Goal: Task Accomplishment & Management: Manage account settings

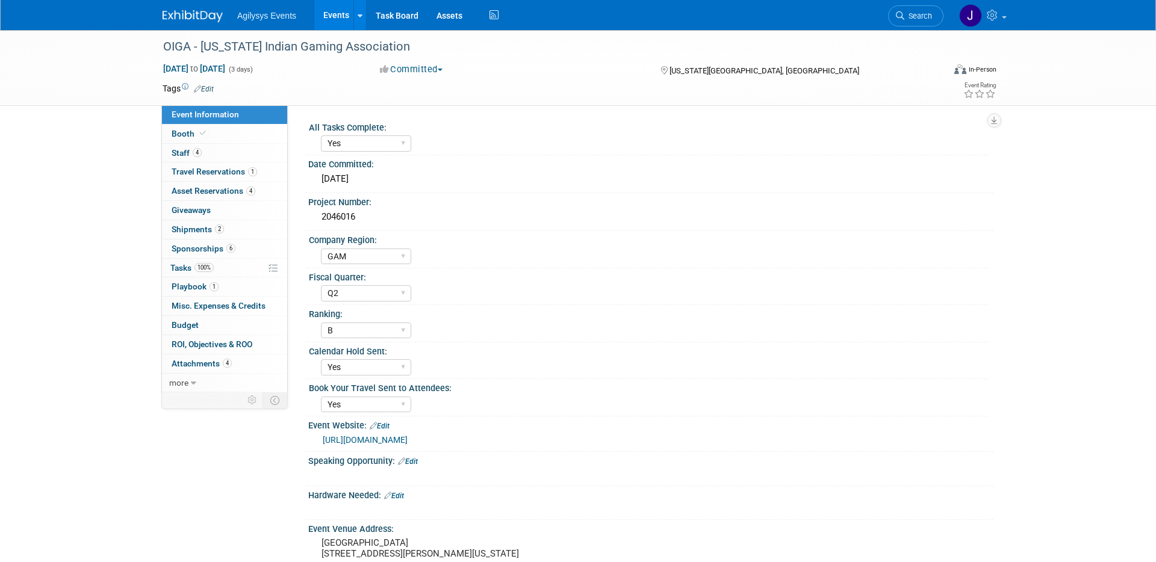
select select "Yes"
select select "GAM"
select select "Q2"
select select "B"
select select "Yes"
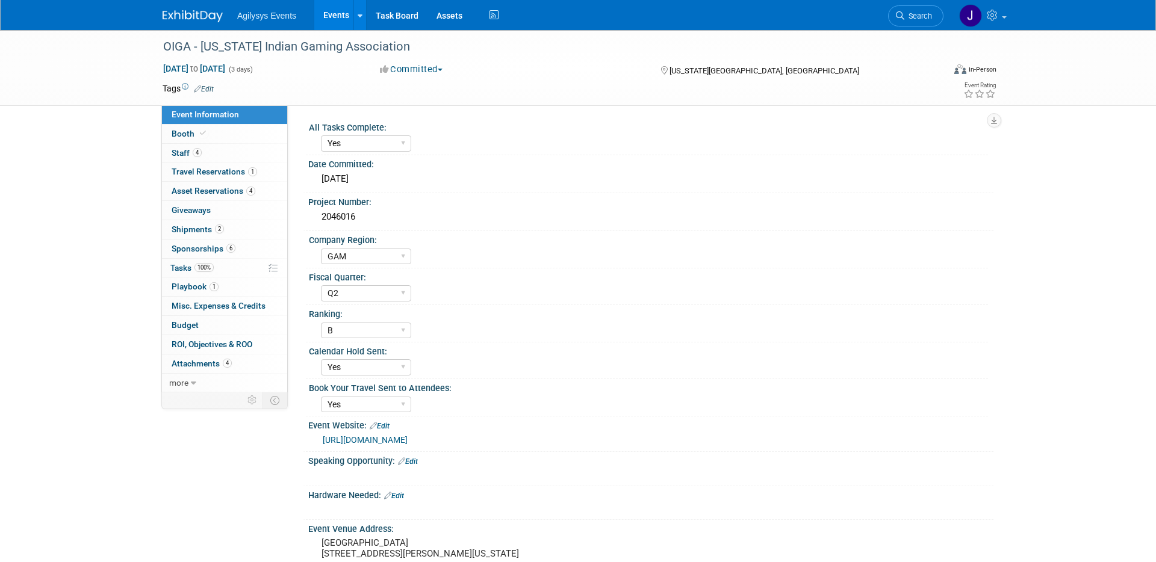
select select "Yes"
click at [333, 19] on link "Events" at bounding box center [336, 15] width 44 height 30
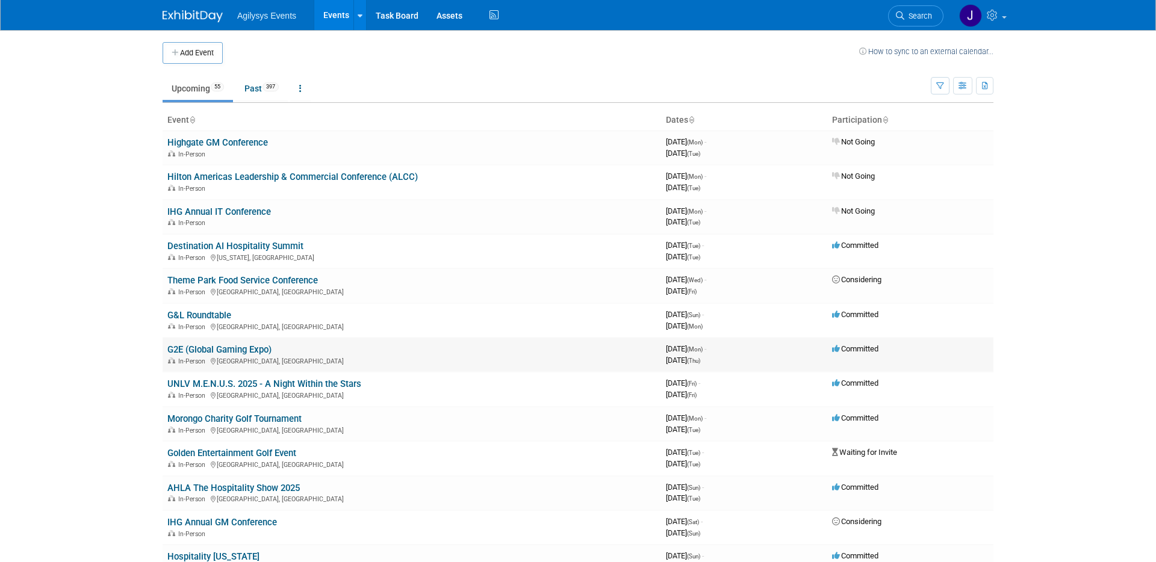
click at [191, 346] on link "G2E (Global Gaming Expo)" at bounding box center [219, 349] width 104 height 11
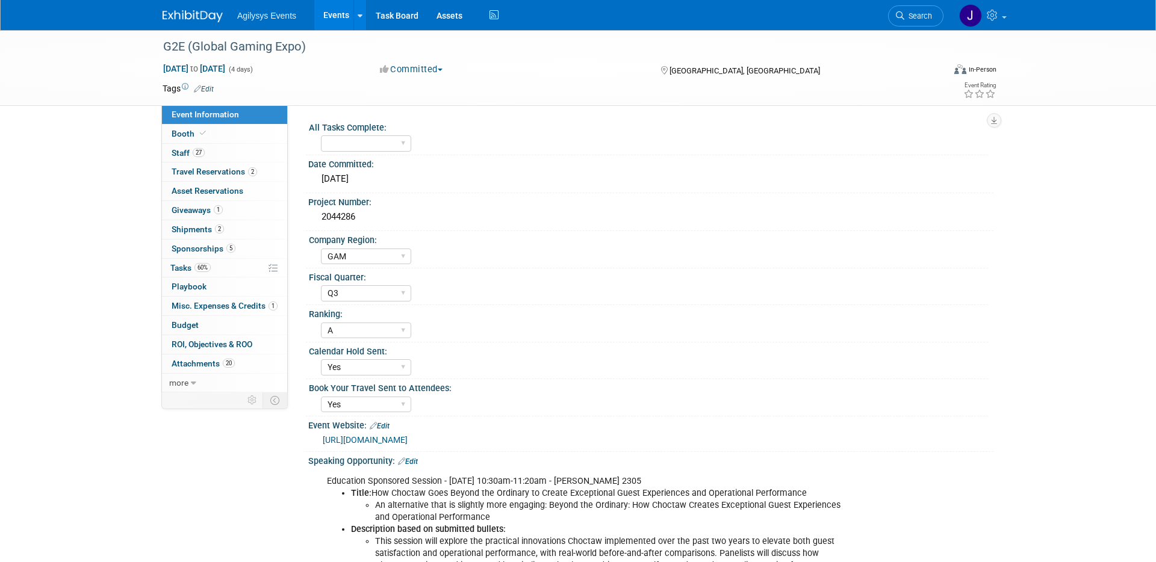
select select "GAM"
select select "Q3"
select select "A"
select select "Yes"
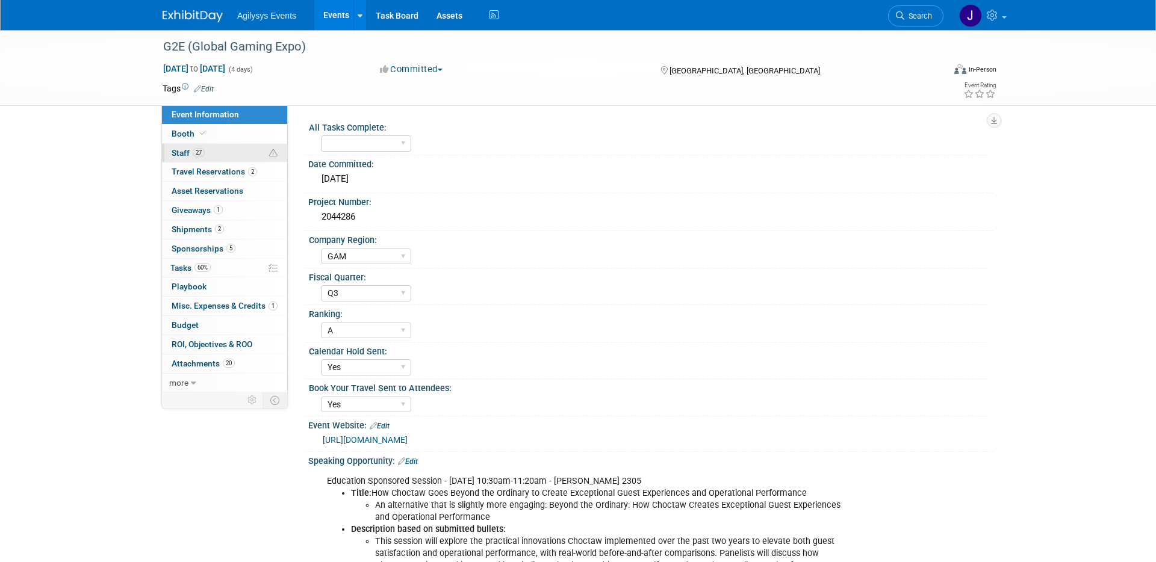
click at [211, 151] on link "27 Staff 27" at bounding box center [224, 153] width 125 height 19
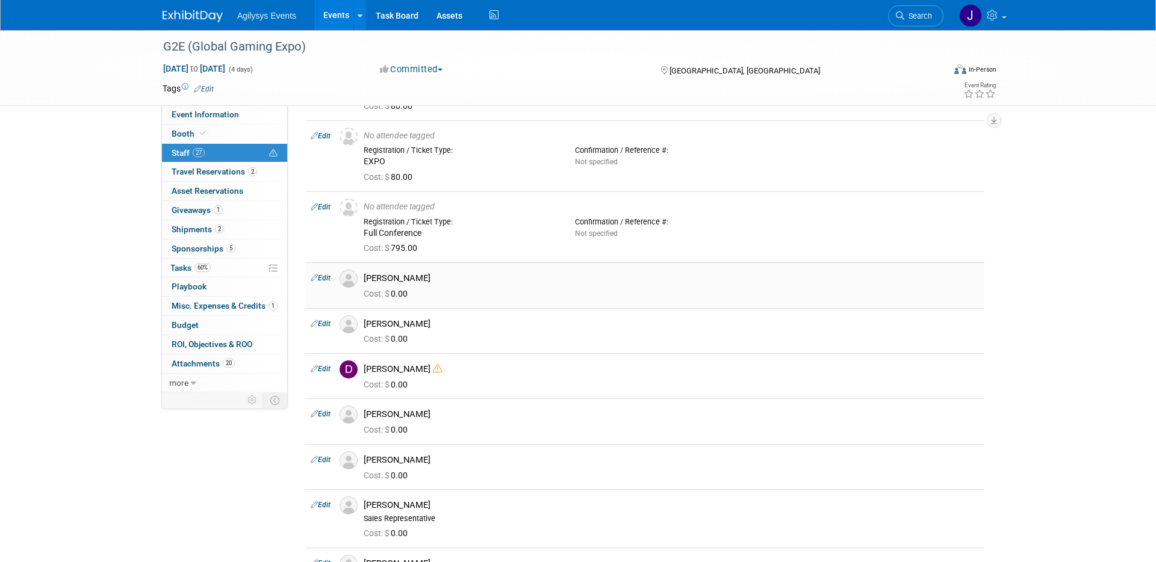
scroll to position [176, 0]
click at [190, 137] on span "Booth" at bounding box center [190, 134] width 37 height 10
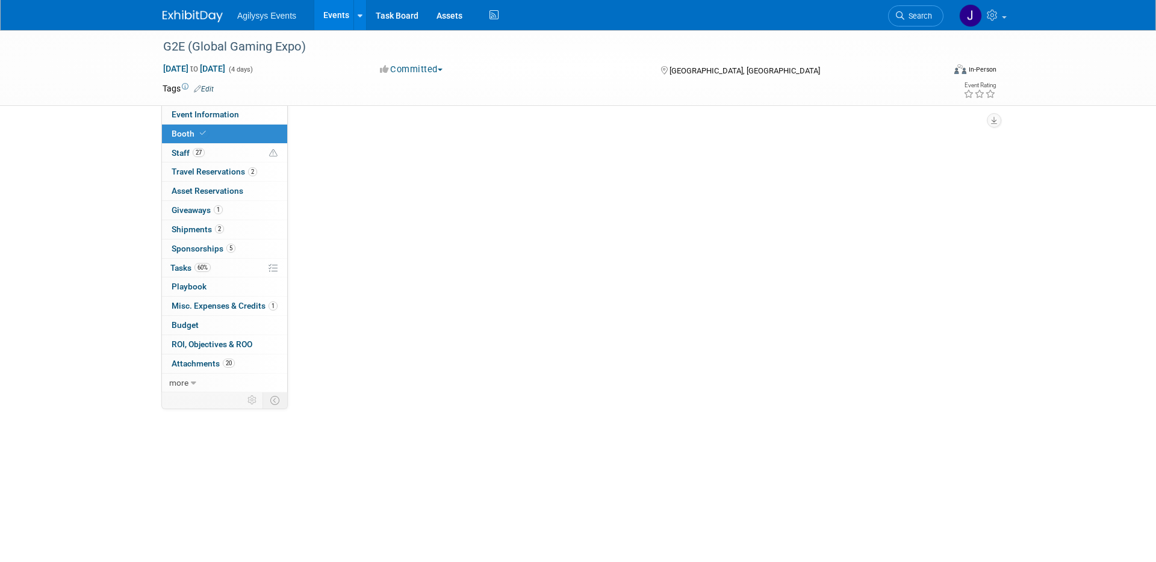
scroll to position [0, 0]
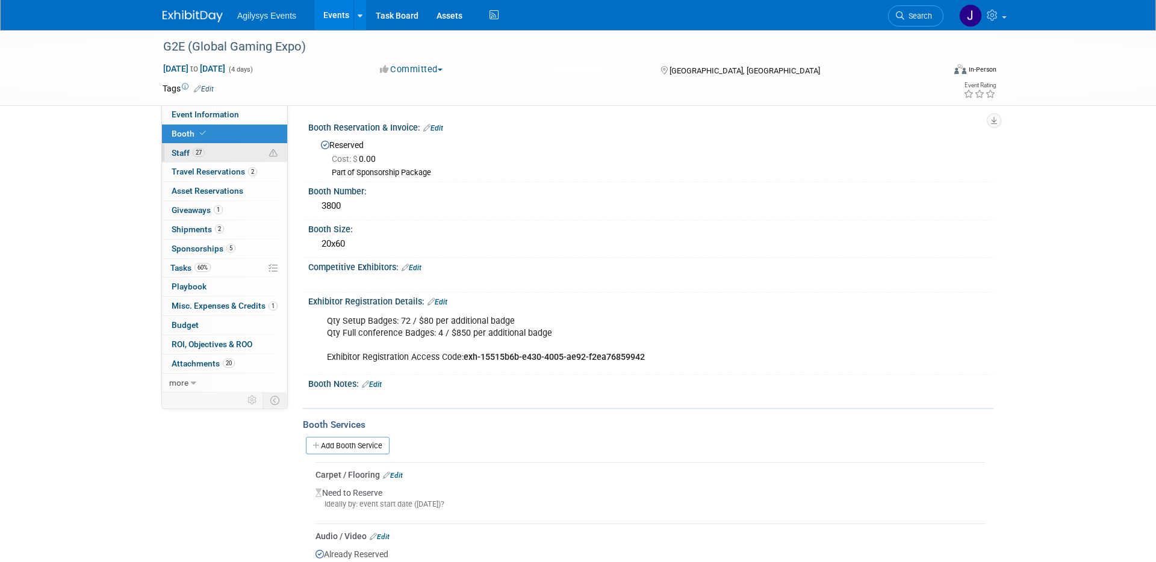
click at [179, 153] on span "Staff 27" at bounding box center [188, 153] width 33 height 10
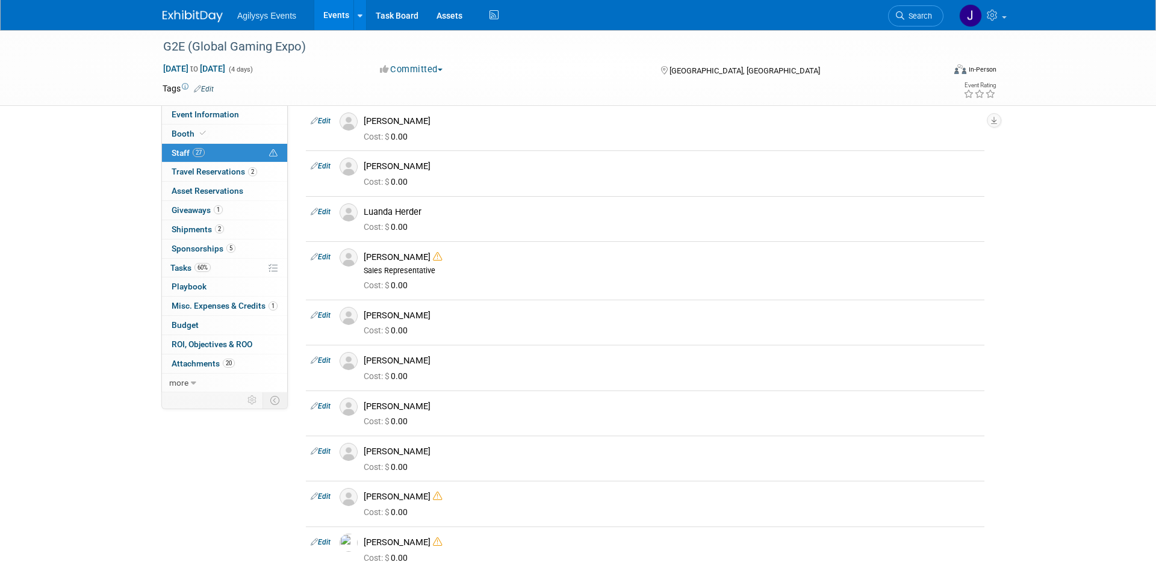
scroll to position [869, 0]
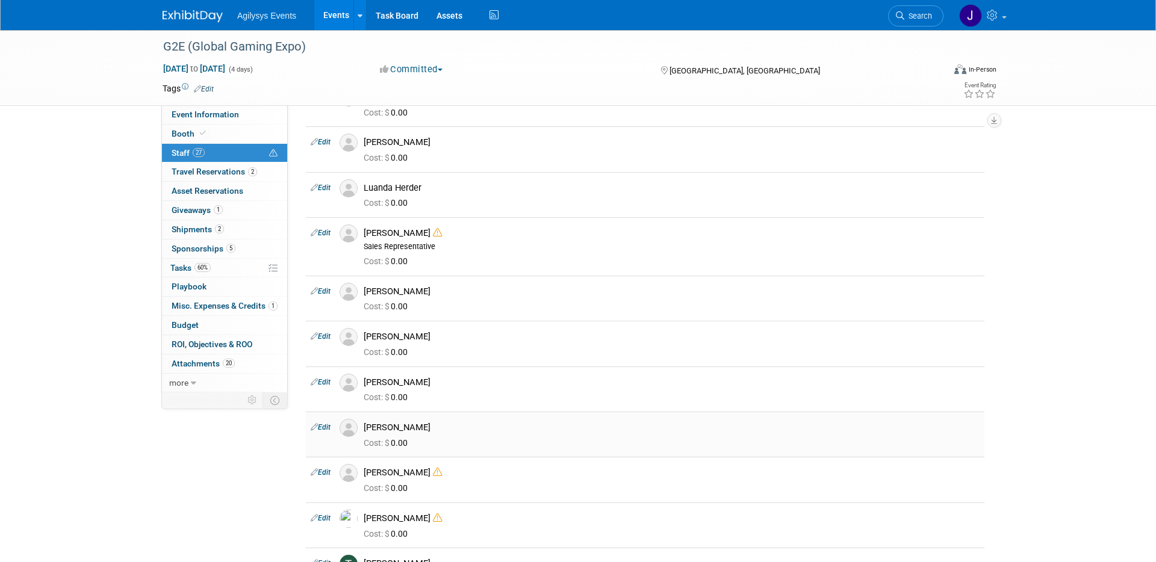
drag, startPoint x: 427, startPoint y: 428, endPoint x: 365, endPoint y: 428, distance: 62.0
click at [365, 428] on div "Robert Mungary" at bounding box center [672, 427] width 616 height 11
copy div "Robert Mungary"
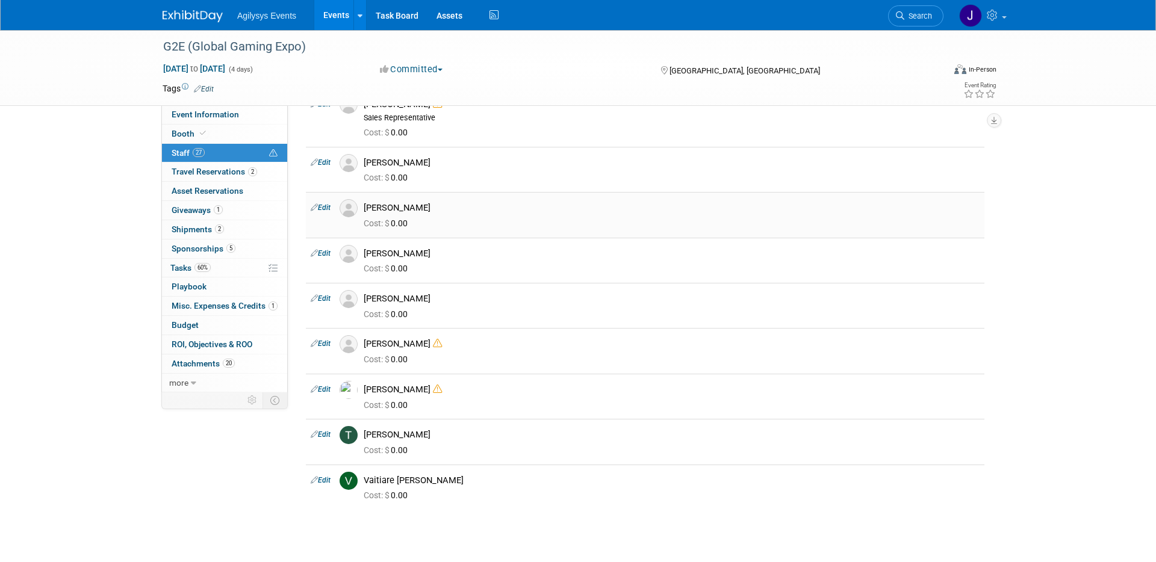
scroll to position [1003, 0]
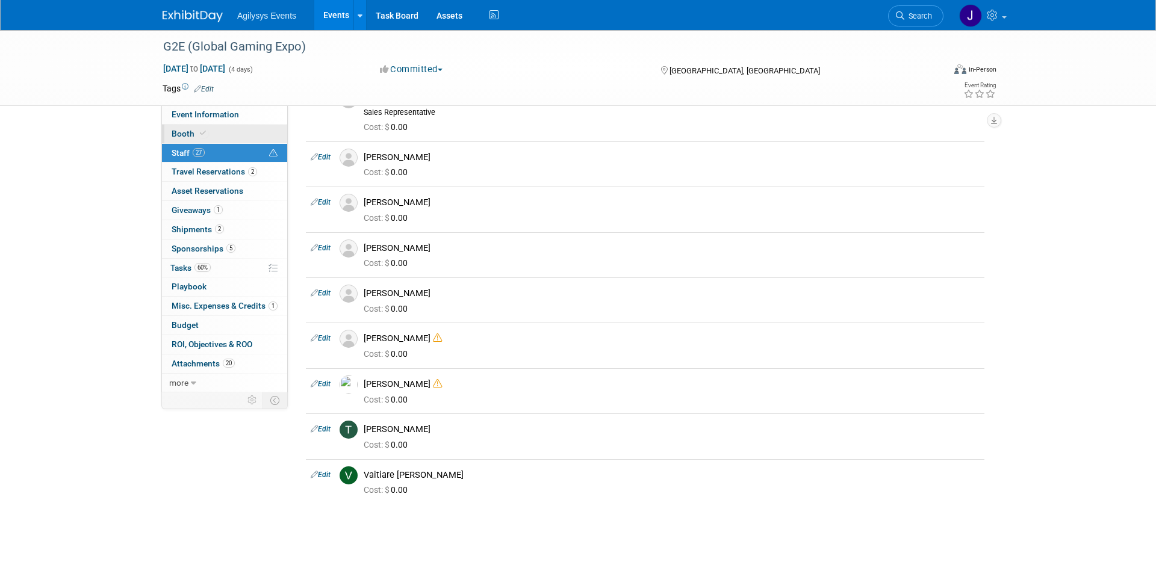
click at [197, 130] on span at bounding box center [202, 133] width 11 height 9
